Goal: Use online tool/utility: Utilize a website feature to perform a specific function

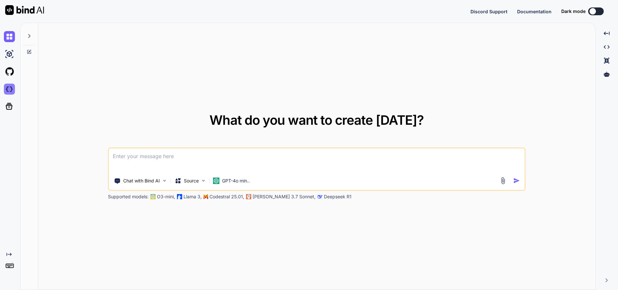
type textarea "x"
click at [7, 90] on img at bounding box center [9, 89] width 11 height 11
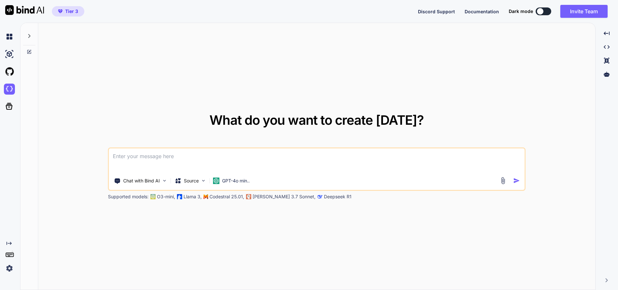
click at [28, 36] on icon at bounding box center [29, 35] width 5 height 5
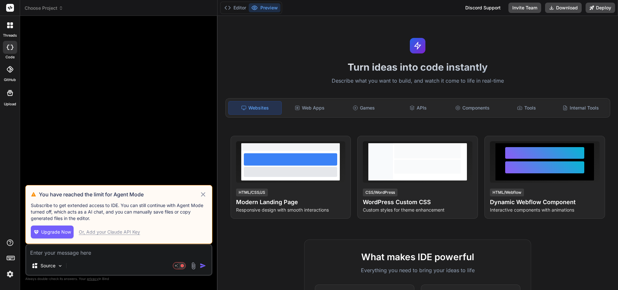
click at [203, 193] on icon at bounding box center [202, 195] width 7 height 8
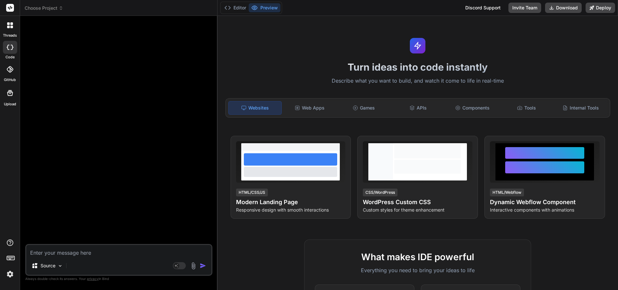
click at [49, 7] on span "Choose Project" at bounding box center [44, 8] width 39 height 6
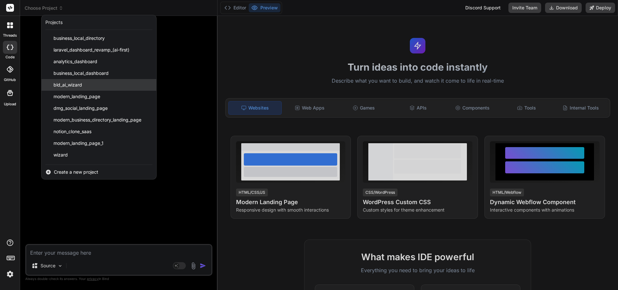
click at [64, 84] on span "bld_ai_wizard" at bounding box center [67, 85] width 29 height 6
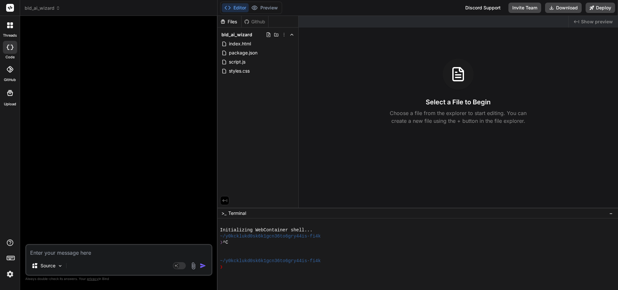
click at [35, 7] on span "bld_ai_wizard" at bounding box center [43, 8] width 36 height 6
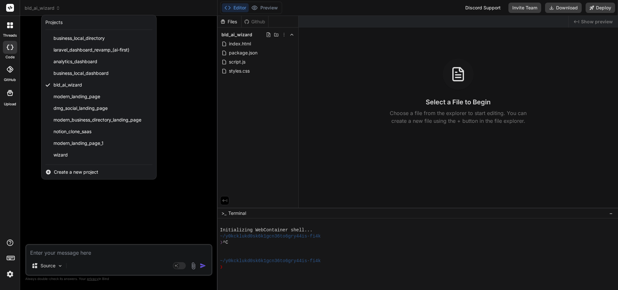
click at [384, 5] on div at bounding box center [309, 145] width 618 height 290
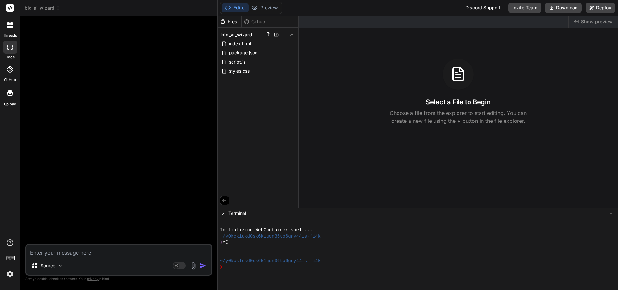
click at [42, 9] on span "bld_ai_wizard" at bounding box center [43, 8] width 36 height 6
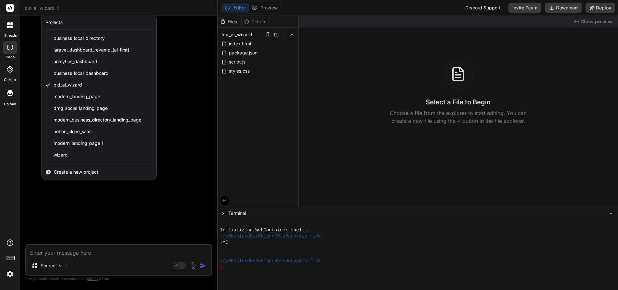
click at [57, 155] on span "wizard" at bounding box center [60, 155] width 14 height 6
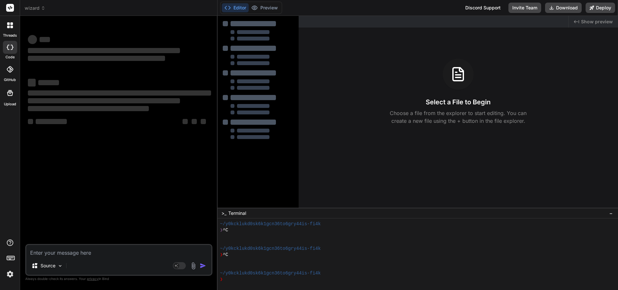
scroll to position [12, 0]
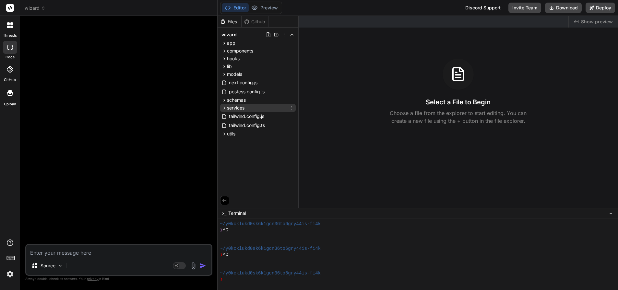
click at [233, 108] on span "services" at bounding box center [236, 108] width 18 height 6
click at [231, 56] on span "hooks" at bounding box center [233, 58] width 13 height 6
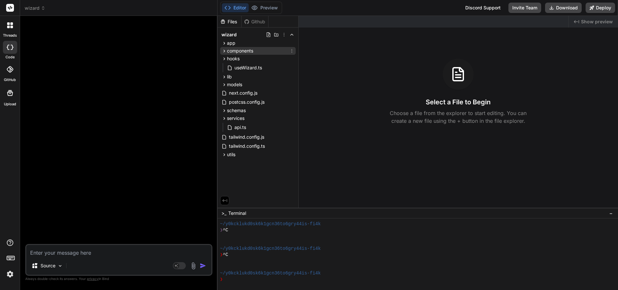
click at [233, 48] on span "components" at bounding box center [240, 51] width 26 height 6
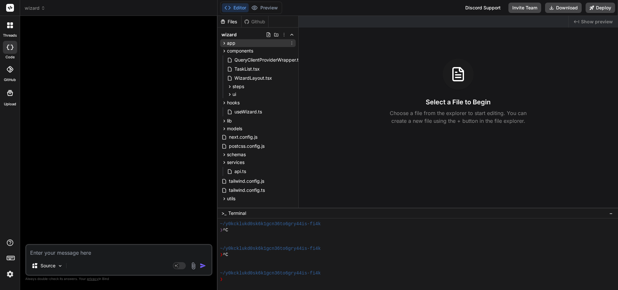
click at [228, 41] on span "app" at bounding box center [231, 43] width 8 height 6
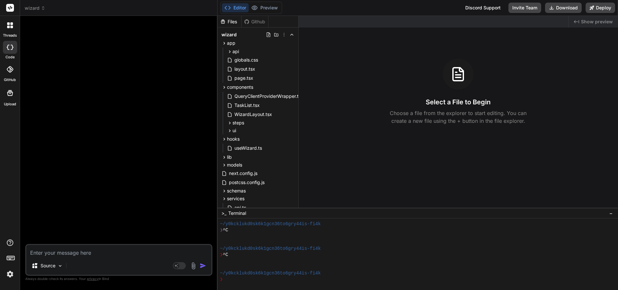
click at [141, 120] on div at bounding box center [120, 132] width 186 height 223
click at [85, 256] on textarea at bounding box center [118, 251] width 185 height 12
click at [202, 264] on img "button" at bounding box center [203, 266] width 6 height 6
click at [14, 21] on div at bounding box center [10, 25] width 14 height 14
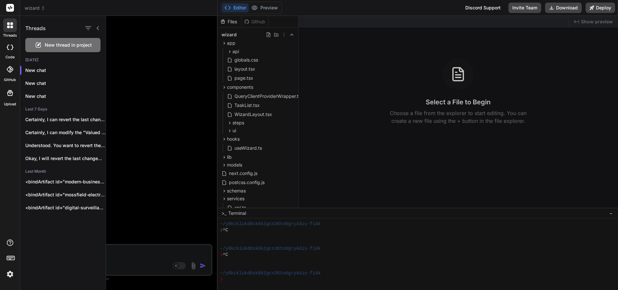
click at [35, 9] on span "wizard" at bounding box center [35, 8] width 21 height 6
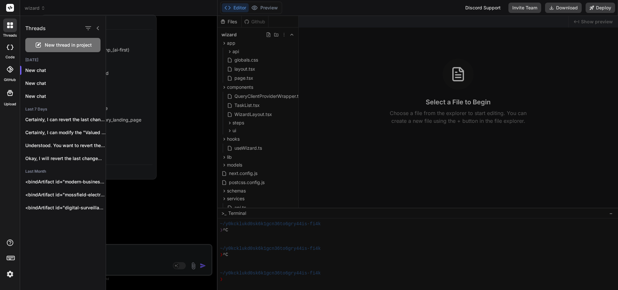
click at [144, 68] on div at bounding box center [362, 153] width 512 height 274
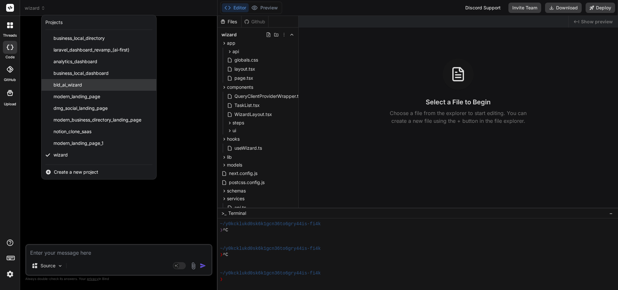
click at [59, 83] on span "bld_ai_wizard" at bounding box center [67, 85] width 29 height 6
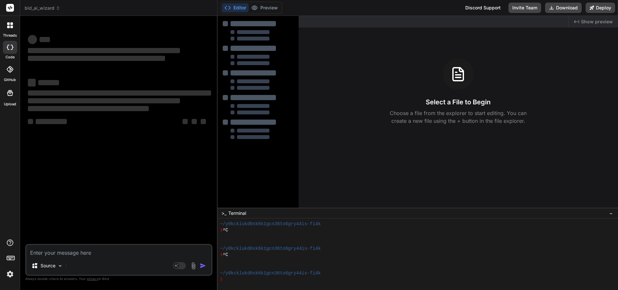
scroll to position [37, 0]
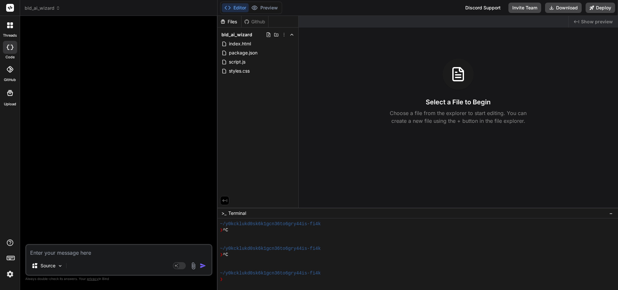
click at [46, 9] on span "bld_ai_wizard" at bounding box center [43, 8] width 36 height 6
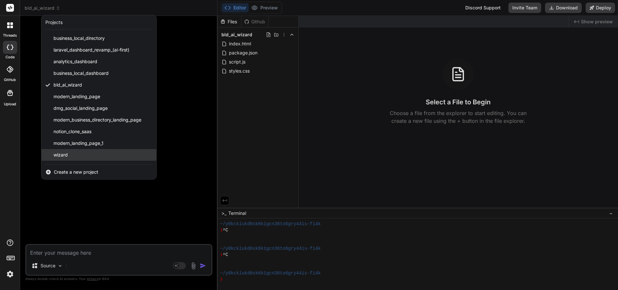
click at [66, 155] on span "wizard" at bounding box center [60, 155] width 14 height 6
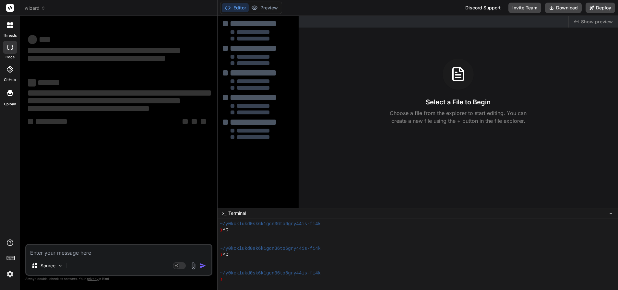
type textarea "x"
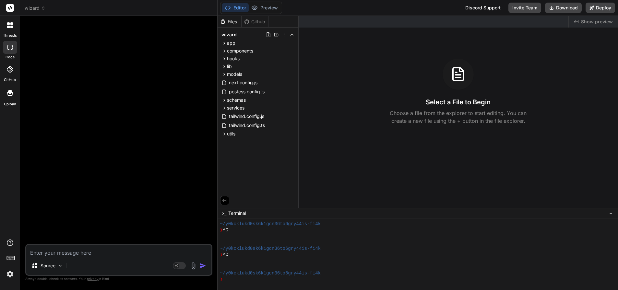
click at [237, 5] on button "Editor" at bounding box center [235, 7] width 27 height 9
click at [580, 21] on div "Created with Pixso. Show preview" at bounding box center [592, 22] width 49 height 12
click at [593, 20] on span "Show preview" at bounding box center [597, 21] width 32 height 6
click at [592, 20] on span "Show preview" at bounding box center [597, 21] width 32 height 6
click at [589, 20] on span "Show preview" at bounding box center [597, 21] width 32 height 6
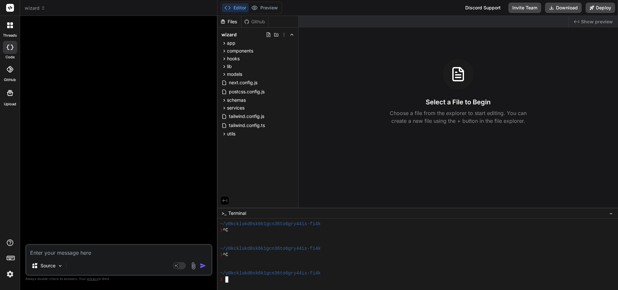
drag, startPoint x: 93, startPoint y: 261, endPoint x: 78, endPoint y: 250, distance: 18.6
click at [93, 261] on div "Source" at bounding box center [118, 267] width 185 height 16
click at [29, 7] on span "wizard" at bounding box center [35, 8] width 21 height 6
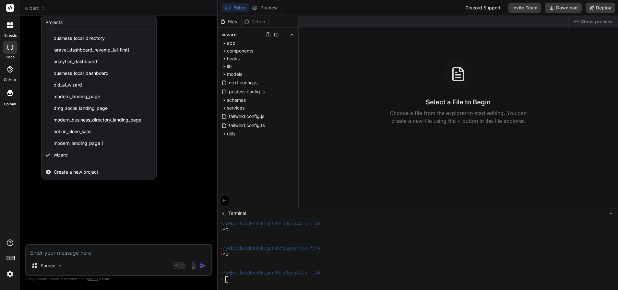
click at [63, 153] on span "wizard" at bounding box center [60, 155] width 14 height 6
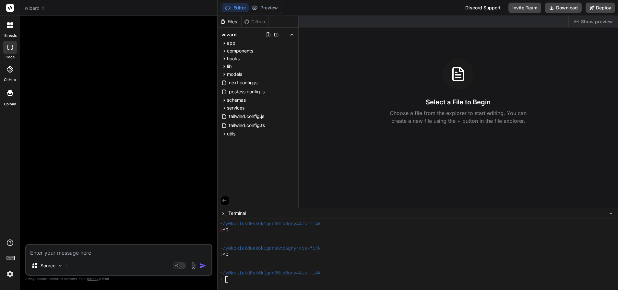
click at [55, 258] on div "Source Agent Mode. When this toggle is activated, AI automatically makes decisi…" at bounding box center [118, 260] width 187 height 32
drag, startPoint x: 60, startPoint y: 254, endPoint x: 59, endPoint y: 249, distance: 5.0
click at [60, 254] on textarea at bounding box center [118, 251] width 185 height 12
type textarea "s"
type textarea "x"
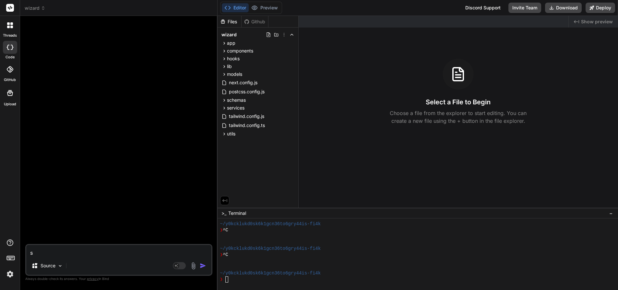
type textarea "sh"
type textarea "x"
type textarea "sho"
type textarea "x"
type textarea "show"
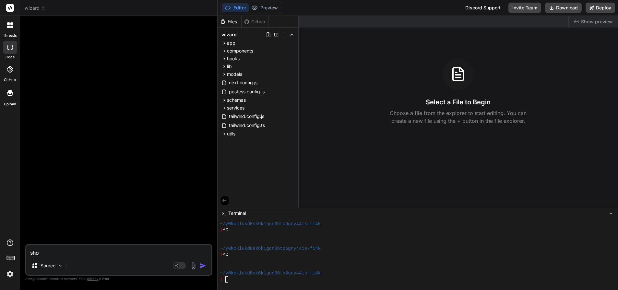
type textarea "x"
type textarea "show"
type textarea "x"
type textarea "show m"
type textarea "x"
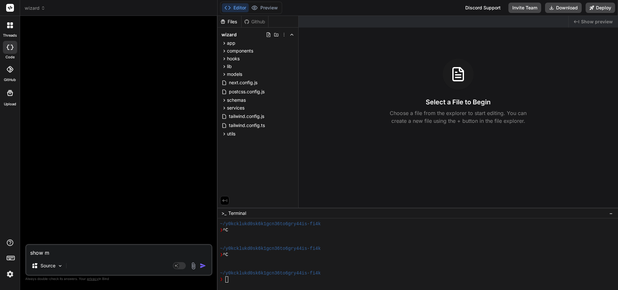
type textarea "show me"
type textarea "x"
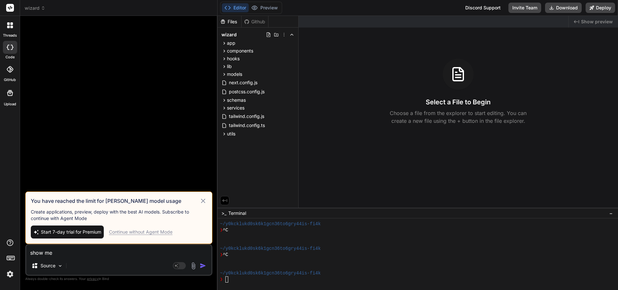
type textarea "show me"
click at [143, 231] on div "Continue without Agent Mode" at bounding box center [141, 232] width 64 height 6
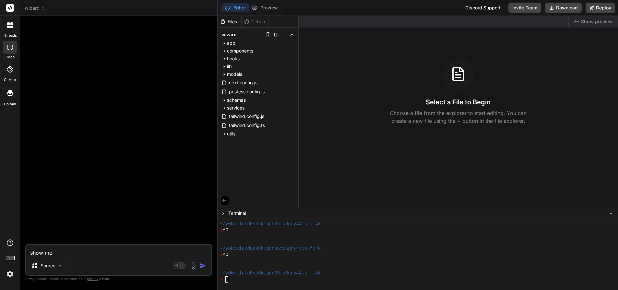
click at [203, 263] on img "button" at bounding box center [203, 266] width 6 height 6
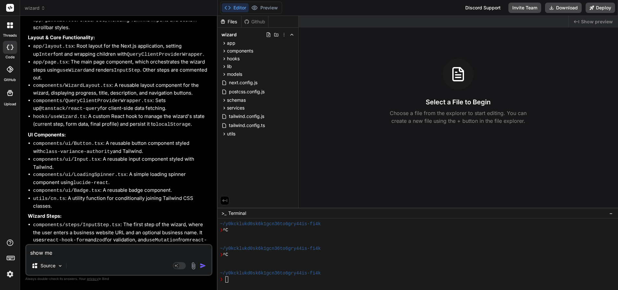
scroll to position [0, 0]
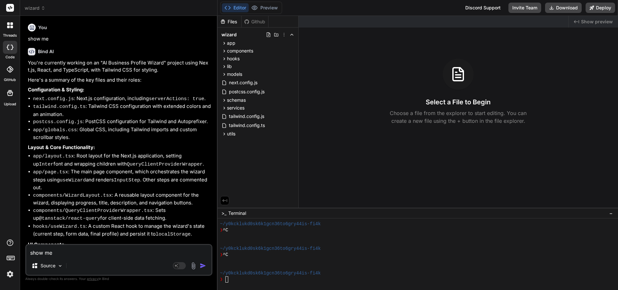
click at [10, 23] on icon at bounding box center [10, 25] width 6 height 6
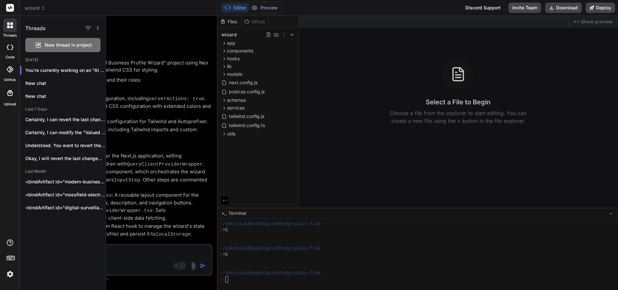
click at [156, 35] on div at bounding box center [362, 153] width 512 height 274
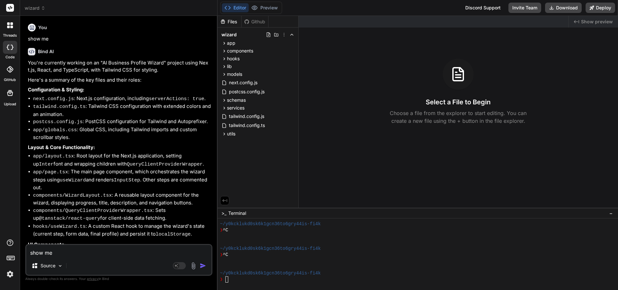
drag, startPoint x: 587, startPoint y: 67, endPoint x: 585, endPoint y: 64, distance: 3.4
click at [588, 67] on div "Select a File to Begin Choose a file from the explorer to start editing. You ca…" at bounding box center [457, 92] width 319 height 66
click at [603, 3] on button "Deploy" at bounding box center [599, 8] width 29 height 10
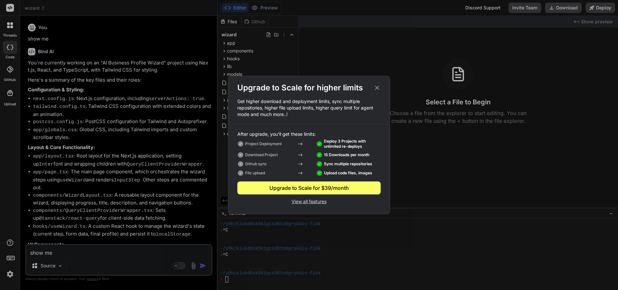
click at [309, 200] on p "View all features" at bounding box center [308, 201] width 143 height 8
type textarea "x"
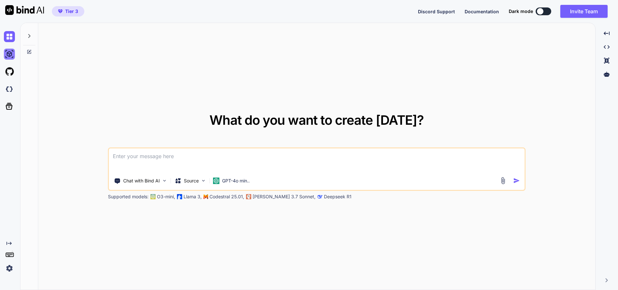
click at [11, 54] on img at bounding box center [9, 54] width 11 height 11
type textarea "x"
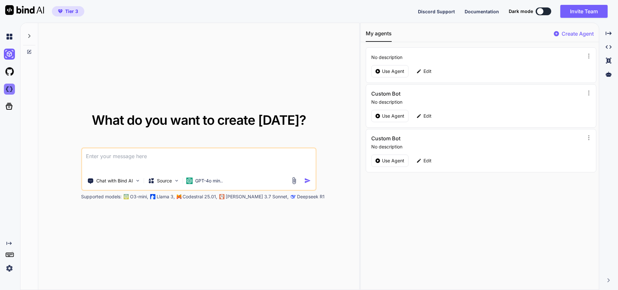
click at [11, 91] on img at bounding box center [9, 89] width 11 height 11
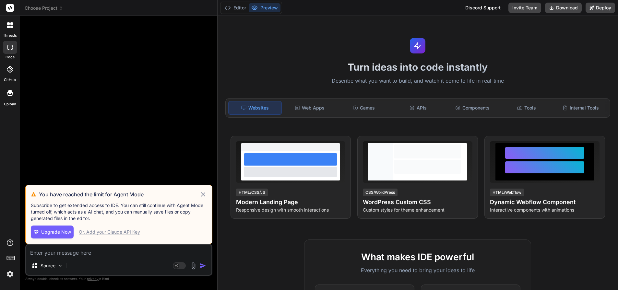
click at [114, 231] on div "Or, Add your Claude API Key" at bounding box center [109, 232] width 61 height 6
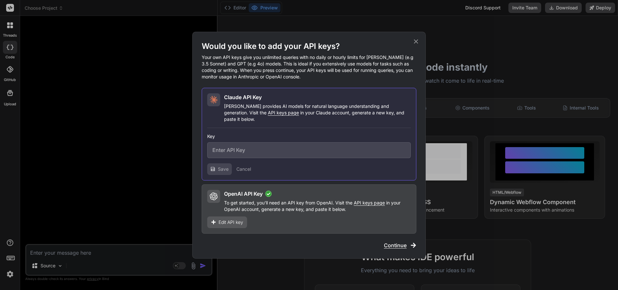
click at [415, 43] on icon at bounding box center [415, 41] width 7 height 7
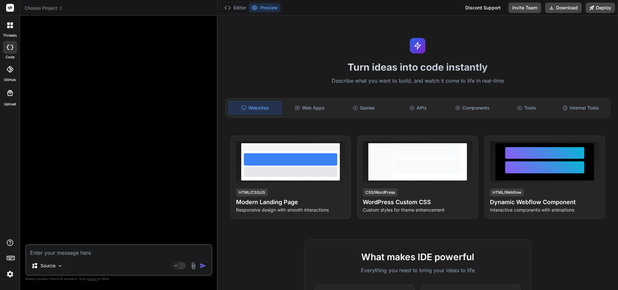
click at [287, 50] on div "Turn ideas into code instantly Describe what you want to build, and watch it co…" at bounding box center [417, 153] width 400 height 274
click at [261, 6] on button "Preview" at bounding box center [265, 7] width 32 height 9
click at [232, 7] on button "Editor" at bounding box center [235, 7] width 27 height 9
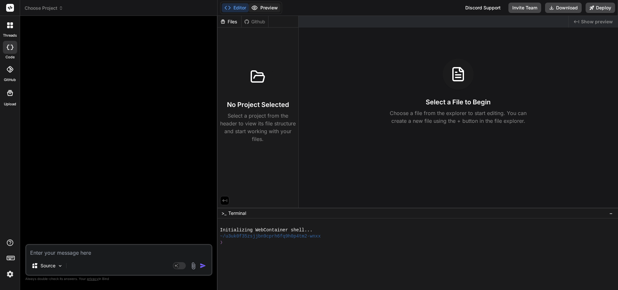
click at [273, 6] on button "Preview" at bounding box center [265, 7] width 32 height 9
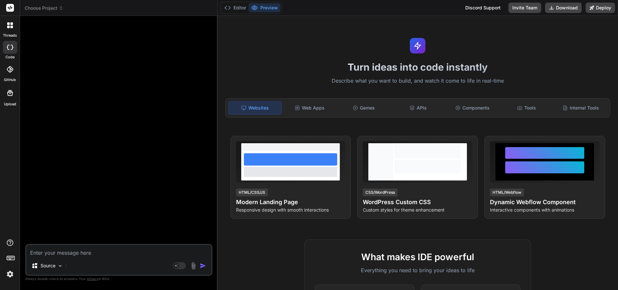
click at [41, 7] on span "Choose Project" at bounding box center [44, 8] width 39 height 6
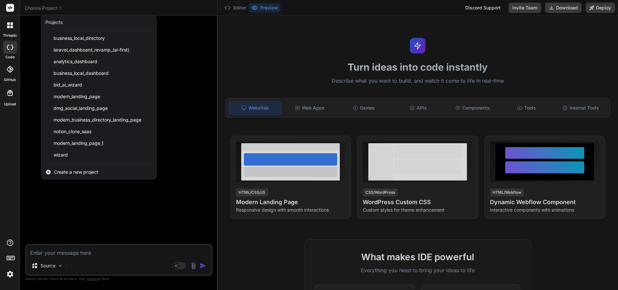
drag, startPoint x: 64, startPoint y: 153, endPoint x: 68, endPoint y: 152, distance: 4.9
click at [64, 153] on span "wizard" at bounding box center [60, 155] width 14 height 6
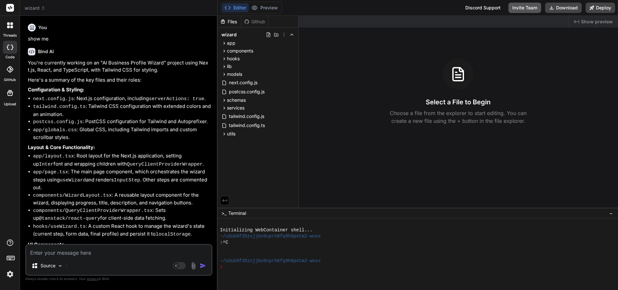
click at [532, 8] on button "Invite Team" at bounding box center [524, 8] width 33 height 10
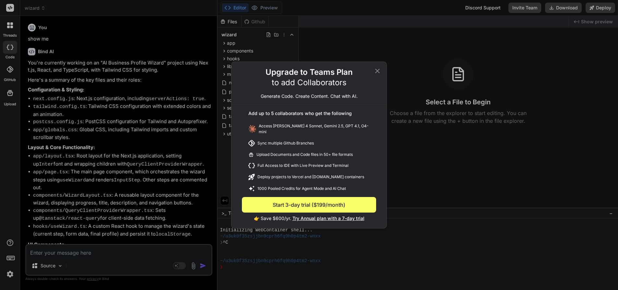
click at [377, 72] on icon at bounding box center [377, 71] width 8 height 8
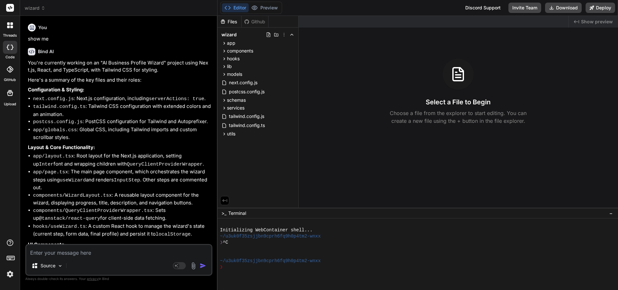
click at [9, 25] on icon at bounding box center [8, 23] width 3 height 3
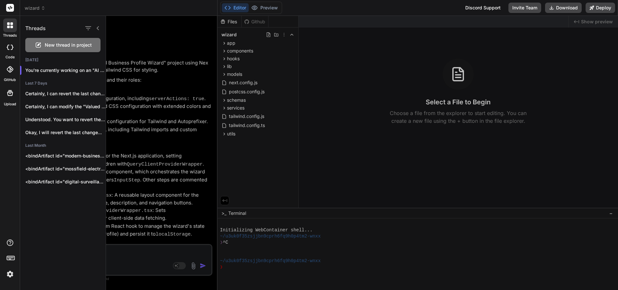
click at [14, 9] on rect at bounding box center [10, 8] width 8 height 8
type textarea "x"
